Goal: Use online tool/utility: Utilize a website feature to perform a specific function

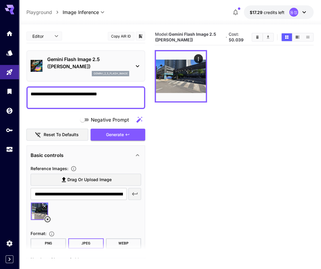
click at [113, 107] on div "**********" at bounding box center [85, 97] width 119 height 23
click at [110, 99] on textarea "**********" at bounding box center [86, 97] width 111 height 14
paste textarea "**********"
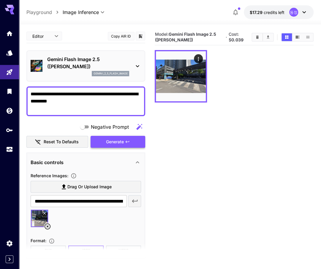
type textarea "**********"
click at [124, 140] on span "Generate" at bounding box center [115, 141] width 18 height 7
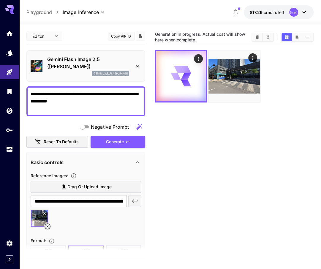
click at [49, 226] on icon at bounding box center [47, 225] width 7 height 7
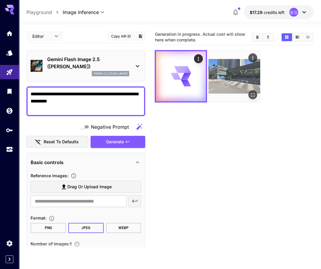
click at [253, 58] on icon "Actions" at bounding box center [252, 58] width 1 height 4
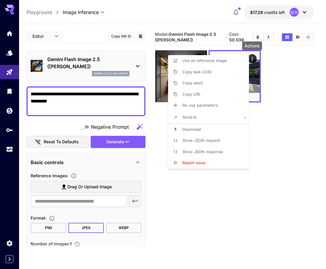
click at [196, 194] on div at bounding box center [163, 134] width 326 height 269
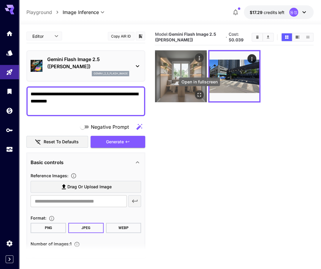
click at [200, 92] on icon "Open in fullscreen" at bounding box center [200, 95] width 6 height 6
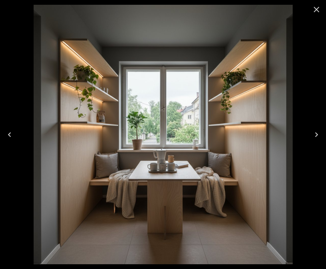
click at [319, 9] on icon "Close" at bounding box center [317, 10] width 10 height 10
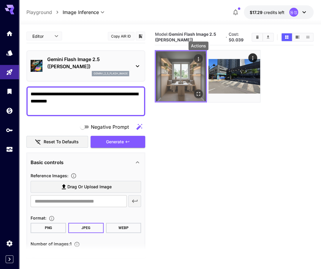
click at [199, 59] on icon "Actions" at bounding box center [199, 59] width 6 height 6
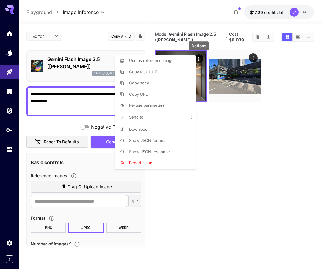
click at [165, 129] on li "Download" at bounding box center [157, 129] width 84 height 11
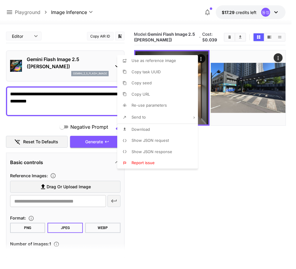
click at [65, 104] on div at bounding box center [148, 134] width 296 height 269
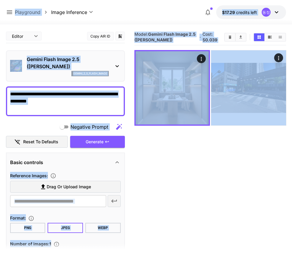
click at [189, 169] on section "Model: Gemini Flash Image 2.5 ([PERSON_NAME]) · Cost: $ 0.039" at bounding box center [210, 163] width 152 height 269
drag, startPoint x: 195, startPoint y: 167, endPoint x: 212, endPoint y: 154, distance: 20.8
click at [195, 167] on section "Model: Gemini Flash Image 2.5 ([PERSON_NAME]) · Cost: $ 0.039" at bounding box center [210, 163] width 152 height 269
click at [225, 163] on section "Model: Gemini Flash Image 2.5 ([PERSON_NAME]) · Cost: $ 0.039" at bounding box center [210, 163] width 152 height 269
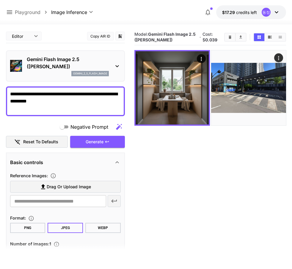
click at [230, 37] on icon "Clear All" at bounding box center [230, 36] width 3 height 3
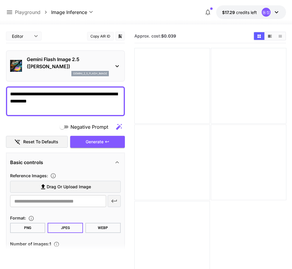
click at [95, 99] on textarea "**********" at bounding box center [65, 100] width 111 height 21
paste textarea "**********"
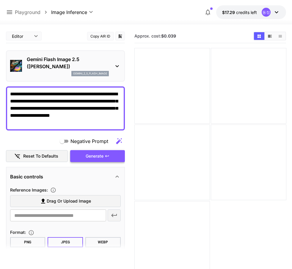
click at [105, 152] on button "Generate" at bounding box center [97, 156] width 55 height 12
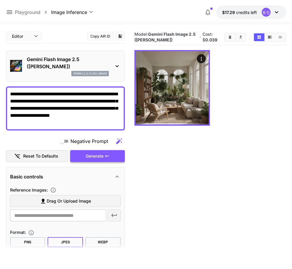
click at [96, 157] on span "Generate" at bounding box center [95, 155] width 18 height 7
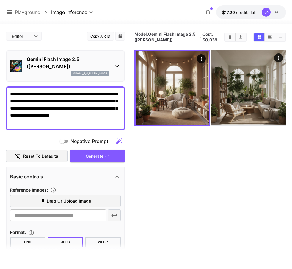
click at [117, 66] on icon at bounding box center [116, 66] width 3 height 2
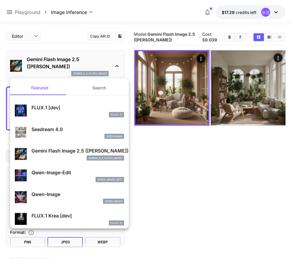
click at [87, 136] on div "seedream4" at bounding box center [78, 136] width 93 height 5
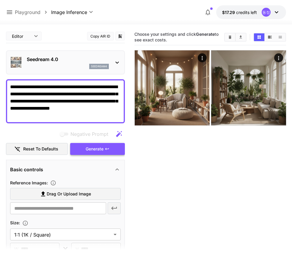
click at [93, 152] on span "Generate" at bounding box center [95, 148] width 18 height 7
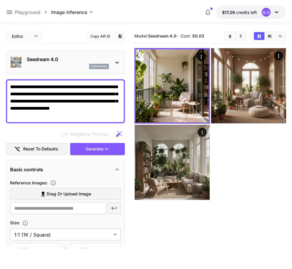
click at [13, 89] on textarea "**********" at bounding box center [65, 101] width 111 height 36
click at [116, 60] on icon at bounding box center [117, 62] width 7 height 7
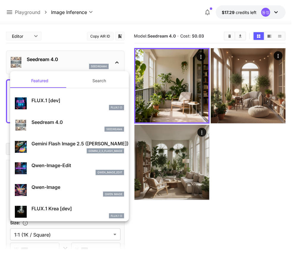
click at [51, 142] on p "Gemini Flash Image 2.5 ([PERSON_NAME])" at bounding box center [78, 143] width 93 height 7
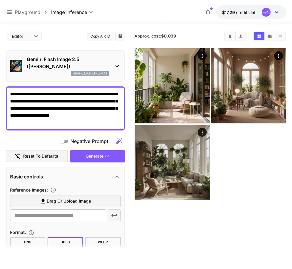
click at [12, 94] on textarea "**********" at bounding box center [65, 108] width 111 height 36
click at [103, 154] on span "Generate" at bounding box center [95, 155] width 18 height 7
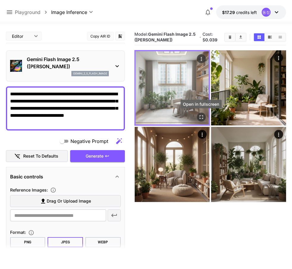
click at [201, 118] on icon "Open in fullscreen" at bounding box center [201, 117] width 6 height 6
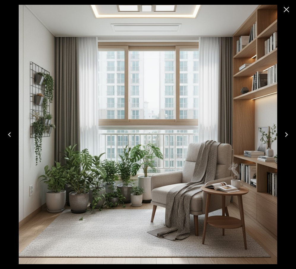
click at [284, 11] on icon "Close" at bounding box center [287, 10] width 10 height 10
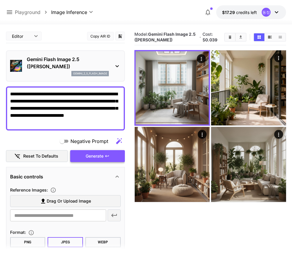
click at [103, 156] on span "Generate" at bounding box center [95, 155] width 18 height 7
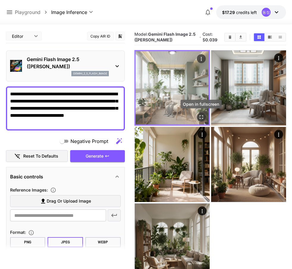
click at [200, 117] on icon "Open in fullscreen" at bounding box center [201, 117] width 6 height 6
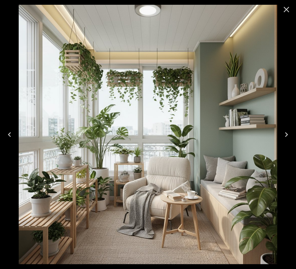
click at [288, 10] on icon "Close" at bounding box center [287, 10] width 6 height 6
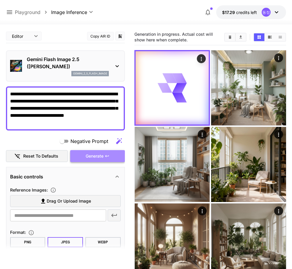
click at [117, 155] on button "Generate" at bounding box center [97, 156] width 55 height 12
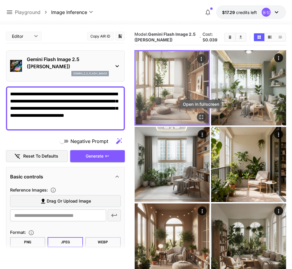
click at [198, 117] on icon "Open in fullscreen" at bounding box center [201, 117] width 6 height 6
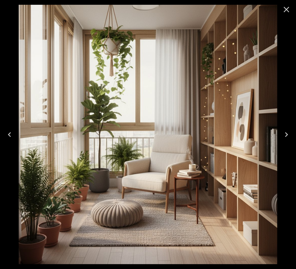
click at [284, 7] on icon "Close" at bounding box center [287, 10] width 10 height 10
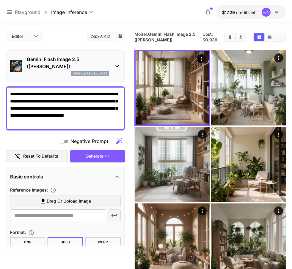
click at [118, 63] on icon at bounding box center [117, 65] width 7 height 7
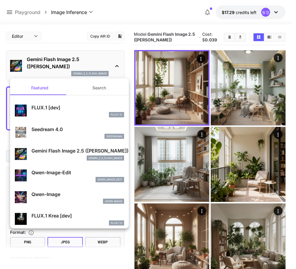
click at [68, 134] on div "seedream4" at bounding box center [78, 136] width 93 height 5
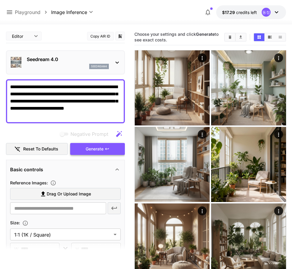
click at [90, 150] on span "Generate" at bounding box center [95, 148] width 18 height 7
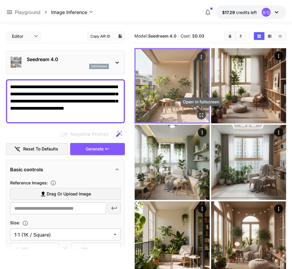
click at [200, 113] on icon "Open in fullscreen" at bounding box center [202, 115] width 4 height 4
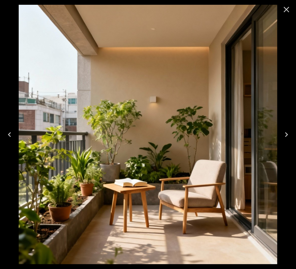
click at [289, 12] on icon "Close" at bounding box center [287, 10] width 10 height 10
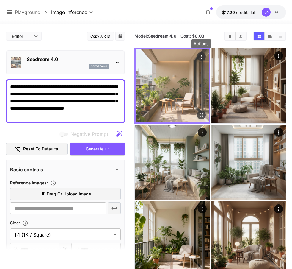
click at [202, 55] on icon "Actions" at bounding box center [201, 57] width 6 height 6
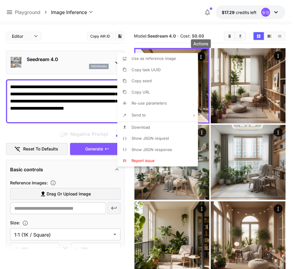
click at [164, 127] on li "Download" at bounding box center [159, 127] width 84 height 11
click at [89, 37] on div at bounding box center [148, 134] width 296 height 269
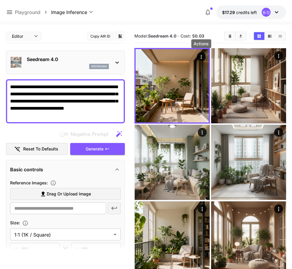
click at [81, 97] on textarea "**********" at bounding box center [65, 101] width 111 height 36
paste textarea
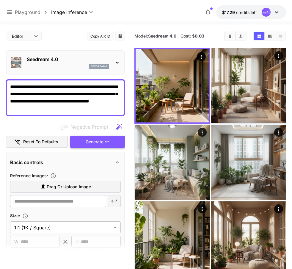
click at [95, 143] on span "Generate" at bounding box center [95, 141] width 18 height 7
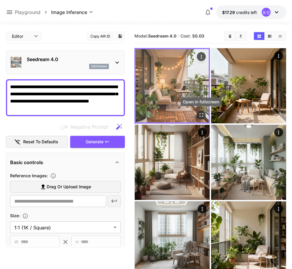
click at [200, 114] on icon "Open in fullscreen" at bounding box center [201, 115] width 6 height 6
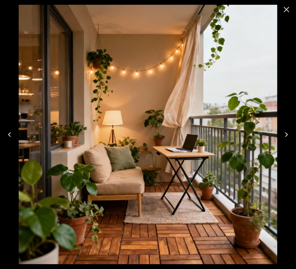
click at [286, 11] on icon "Close" at bounding box center [287, 10] width 10 height 10
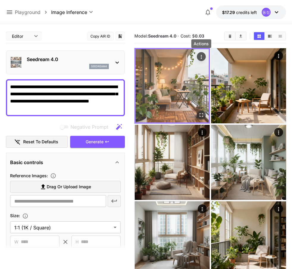
click at [201, 58] on icon "Actions" at bounding box center [201, 57] width 1 height 4
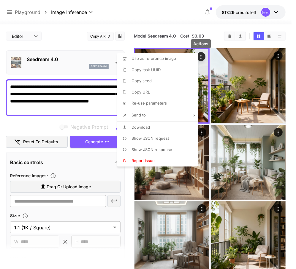
click at [178, 124] on li "Download" at bounding box center [159, 127] width 84 height 11
click at [229, 37] on div at bounding box center [148, 134] width 296 height 269
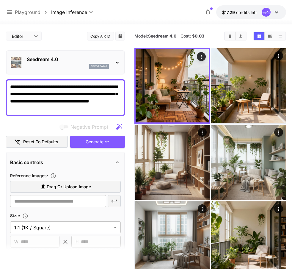
click at [230, 38] on icon "Clear All" at bounding box center [230, 36] width 4 height 4
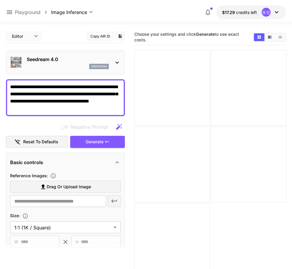
click at [74, 101] on textarea "**********" at bounding box center [65, 97] width 111 height 29
paste textarea "**********"
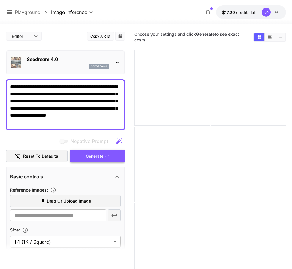
click at [105, 156] on icon "button" at bounding box center [107, 155] width 5 height 5
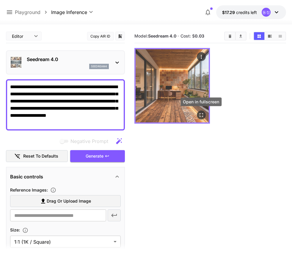
click at [201, 115] on icon "Open in fullscreen" at bounding box center [201, 115] width 6 height 6
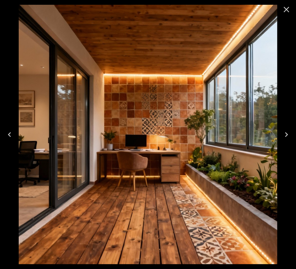
click at [285, 12] on icon "Close" at bounding box center [287, 10] width 10 height 10
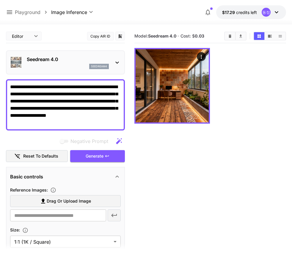
click at [116, 63] on icon at bounding box center [117, 62] width 7 height 7
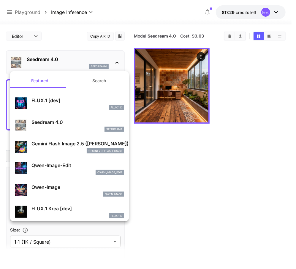
click at [63, 144] on p "Gemini Flash Image 2.5 ([PERSON_NAME])" at bounding box center [78, 143] width 93 height 7
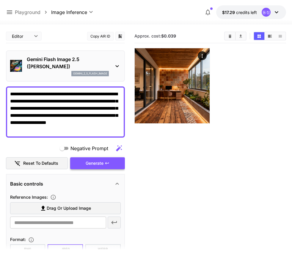
click at [105, 161] on icon "button" at bounding box center [107, 163] width 5 height 5
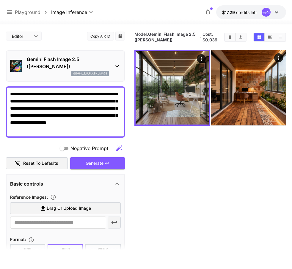
click at [11, 92] on textarea "**********" at bounding box center [65, 111] width 111 height 43
click at [96, 161] on span "Generate" at bounding box center [95, 162] width 18 height 7
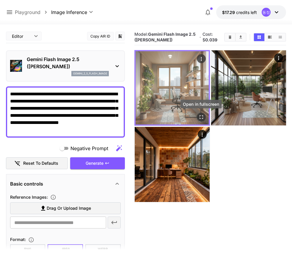
click at [202, 116] on icon "Open in fullscreen" at bounding box center [201, 117] width 6 height 6
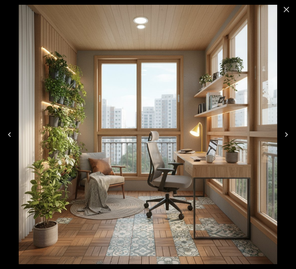
click at [285, 10] on icon "Close" at bounding box center [287, 10] width 6 height 6
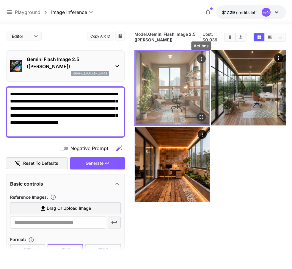
click at [202, 58] on icon "Actions" at bounding box center [201, 59] width 6 height 6
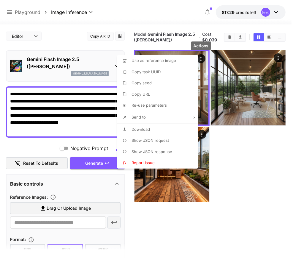
click at [152, 127] on li "Download" at bounding box center [159, 129] width 84 height 11
click at [228, 37] on div at bounding box center [148, 134] width 296 height 269
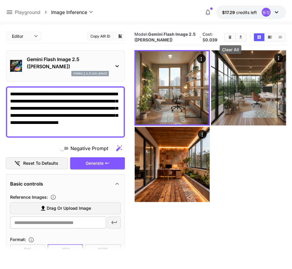
click at [233, 35] on button "Clear All" at bounding box center [230, 37] width 10 height 8
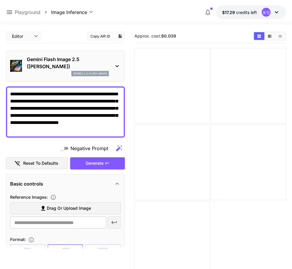
click at [91, 109] on textarea "**********" at bounding box center [65, 111] width 111 height 43
paste textarea
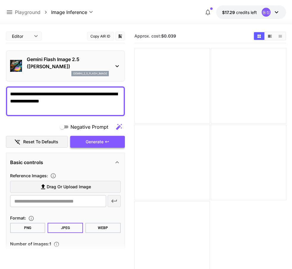
click at [101, 140] on span "Generate" at bounding box center [95, 141] width 18 height 7
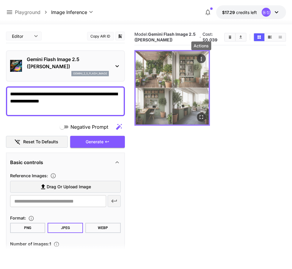
click at [202, 61] on icon "Actions" at bounding box center [201, 59] width 6 height 6
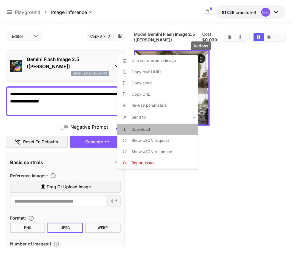
click at [161, 128] on li "Download" at bounding box center [159, 129] width 84 height 11
click at [256, 202] on div at bounding box center [148, 134] width 296 height 269
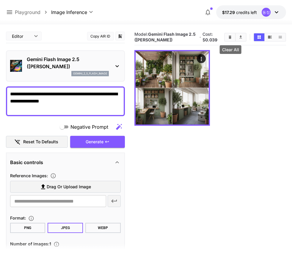
click at [226, 37] on button "Clear All" at bounding box center [230, 37] width 10 height 8
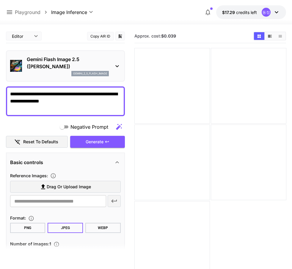
click at [80, 99] on textarea "**********" at bounding box center [65, 100] width 111 height 21
paste textarea
click at [95, 142] on span "Generate" at bounding box center [95, 141] width 18 height 7
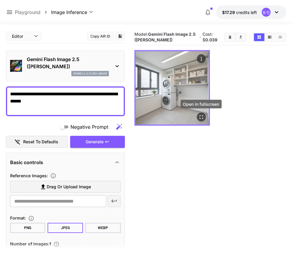
click at [202, 115] on icon "Open in fullscreen" at bounding box center [201, 117] width 6 height 6
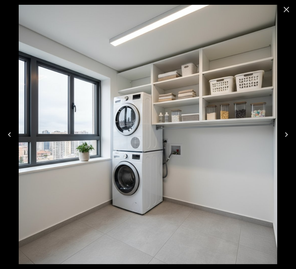
click at [289, 12] on icon "Close" at bounding box center [287, 10] width 10 height 10
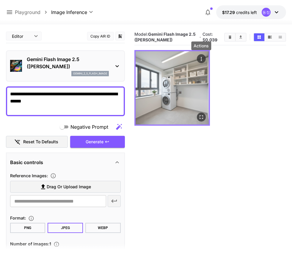
click at [202, 57] on icon "Actions" at bounding box center [201, 59] width 6 height 6
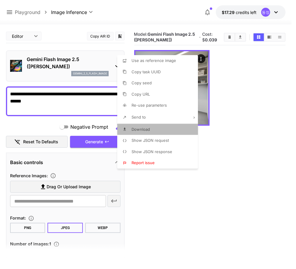
click at [173, 126] on li "Download" at bounding box center [159, 129] width 84 height 11
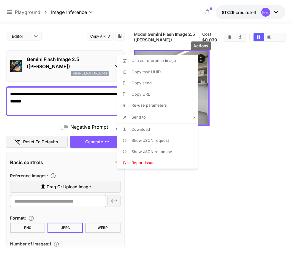
click at [221, 210] on div at bounding box center [148, 134] width 296 height 269
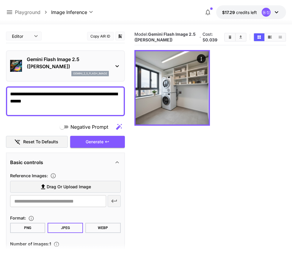
click at [110, 97] on textarea "**********" at bounding box center [65, 100] width 111 height 21
click at [73, 90] on textarea "**********" at bounding box center [65, 100] width 111 height 21
paste textarea "**********"
click at [106, 141] on icon "button" at bounding box center [107, 141] width 5 height 5
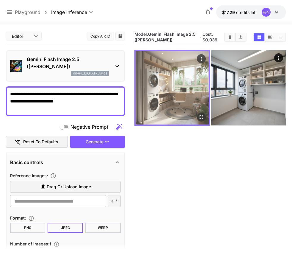
click at [200, 115] on icon "Open in fullscreen" at bounding box center [202, 117] width 4 height 4
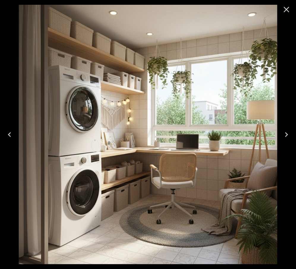
click at [287, 11] on icon "Close" at bounding box center [287, 10] width 10 height 10
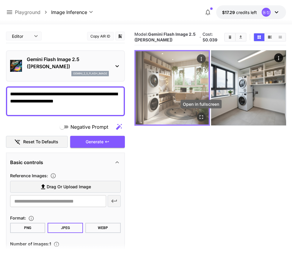
click at [202, 116] on icon "Open in fullscreen" at bounding box center [201, 117] width 6 height 6
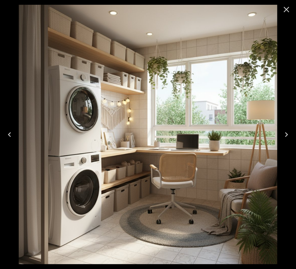
click at [287, 12] on icon "Close" at bounding box center [287, 10] width 10 height 10
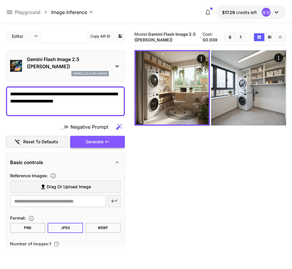
click at [113, 139] on button "Generate" at bounding box center [97, 142] width 55 height 12
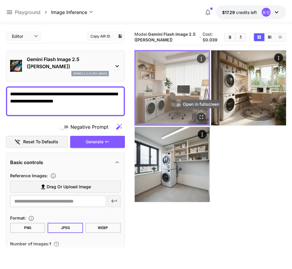
click at [200, 116] on icon "Open in fullscreen" at bounding box center [201, 117] width 6 height 6
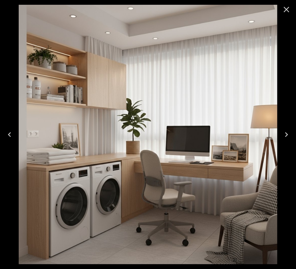
click at [286, 11] on icon "Close" at bounding box center [287, 10] width 10 height 10
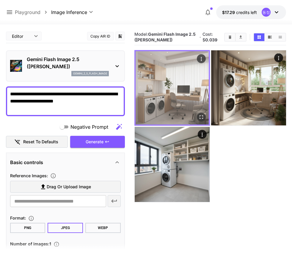
click at [204, 58] on icon "Actions" at bounding box center [201, 59] width 6 height 6
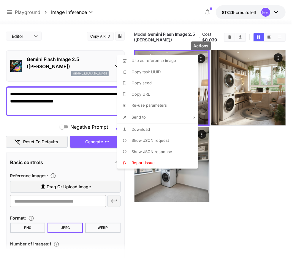
click at [168, 126] on li "Download" at bounding box center [159, 129] width 84 height 11
click at [18, 92] on div at bounding box center [148, 134] width 296 height 269
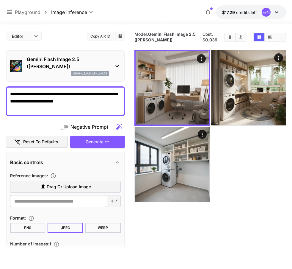
click at [13, 92] on textarea "**********" at bounding box center [65, 100] width 111 height 21
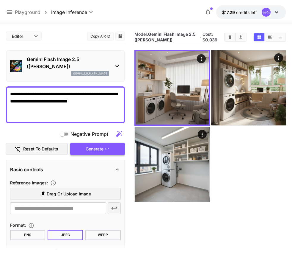
type textarea "**********"
click at [105, 153] on button "Generate" at bounding box center [97, 149] width 55 height 12
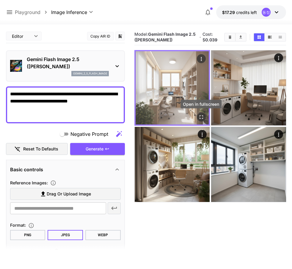
click at [198, 117] on icon "Open in fullscreen" at bounding box center [201, 117] width 6 height 6
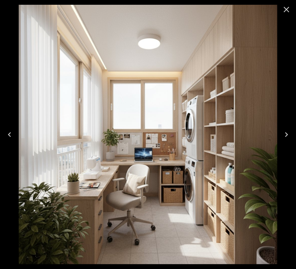
click at [287, 11] on icon "Close" at bounding box center [287, 10] width 10 height 10
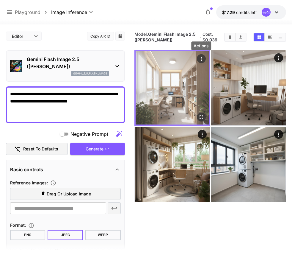
click at [205, 60] on button "Actions" at bounding box center [201, 58] width 9 height 9
click at [202, 58] on icon "Actions" at bounding box center [201, 59] width 6 height 6
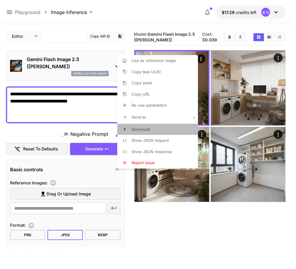
click at [166, 128] on li "Download" at bounding box center [159, 129] width 84 height 11
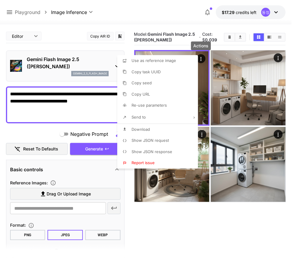
click at [169, 225] on div at bounding box center [148, 134] width 296 height 269
